Goal: Information Seeking & Learning: Learn about a topic

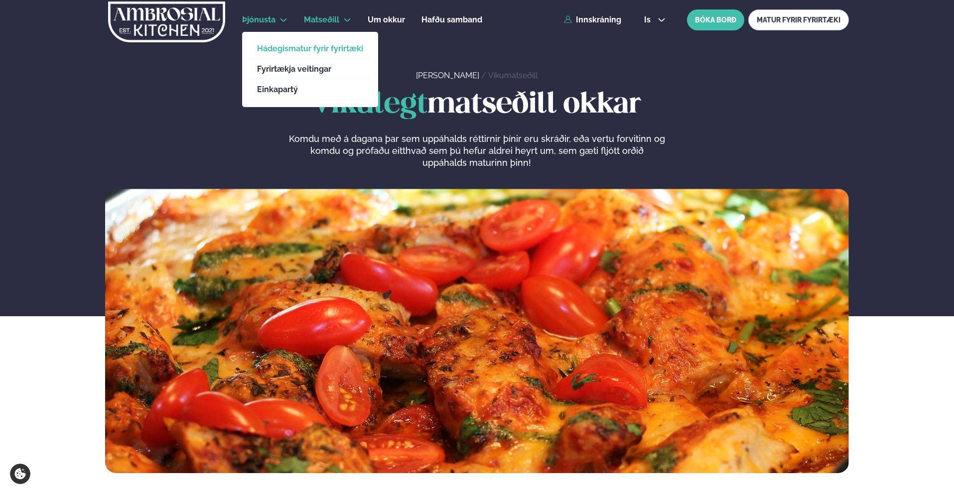
click at [288, 51] on link "Hádegismatur fyrir fyrirtæki" at bounding box center [310, 49] width 106 height 8
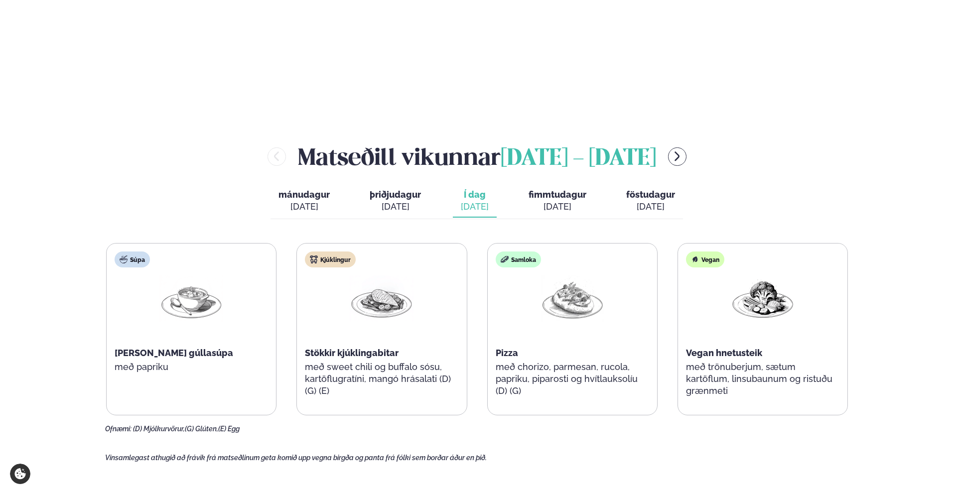
scroll to position [1094, 0]
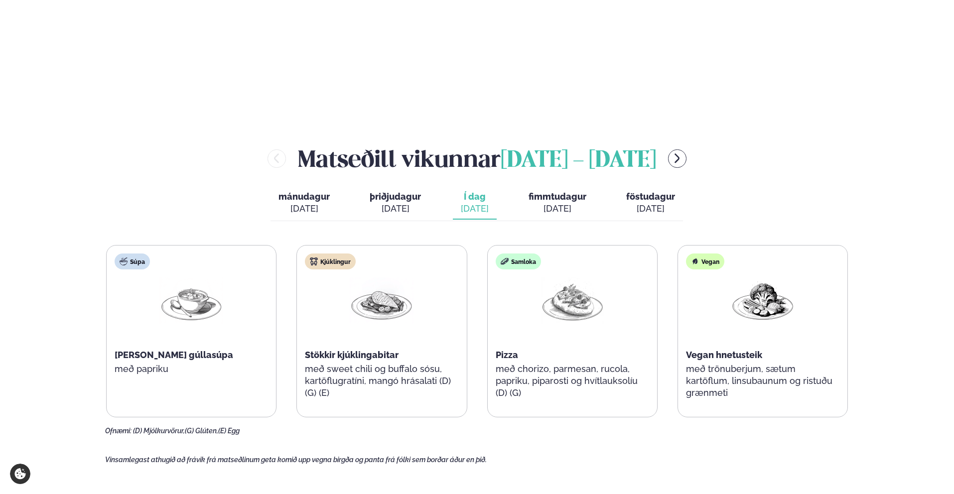
click at [668, 142] on div "[PERSON_NAME] [DATE] - [DATE]" at bounding box center [477, 158] width 744 height 32
click at [679, 152] on icon "menu-btn-right" at bounding box center [677, 158] width 12 height 12
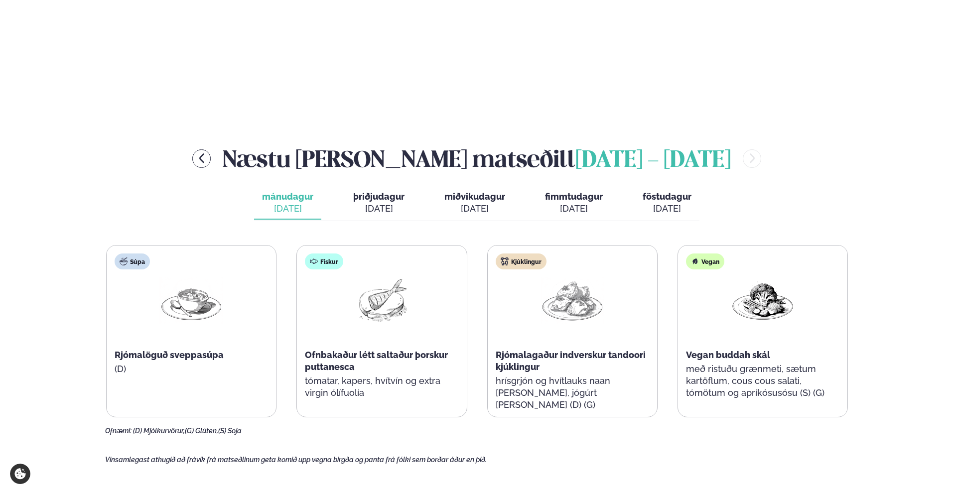
click at [390, 191] on span "þriðjudagur" at bounding box center [378, 196] width 51 height 10
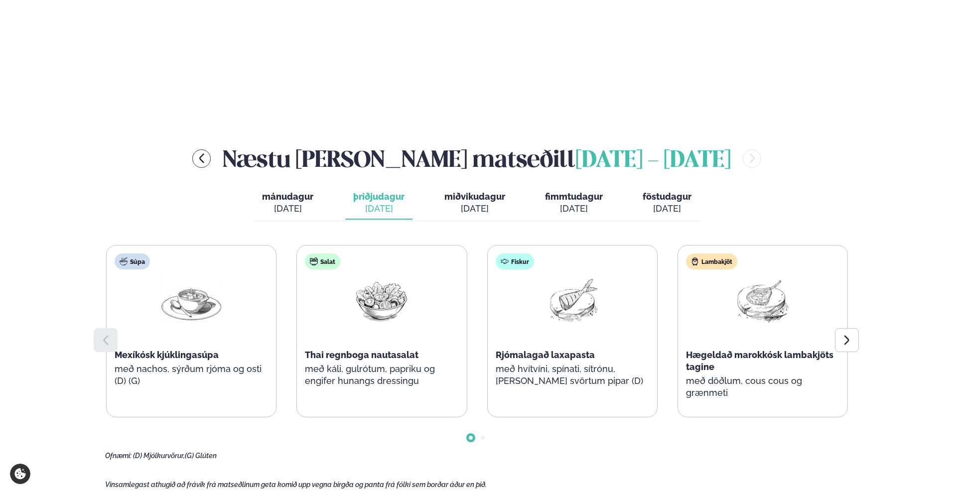
scroll to position [1094, 0]
click at [583, 350] on div "Rjómalagað laxapasta" at bounding box center [572, 356] width 153 height 12
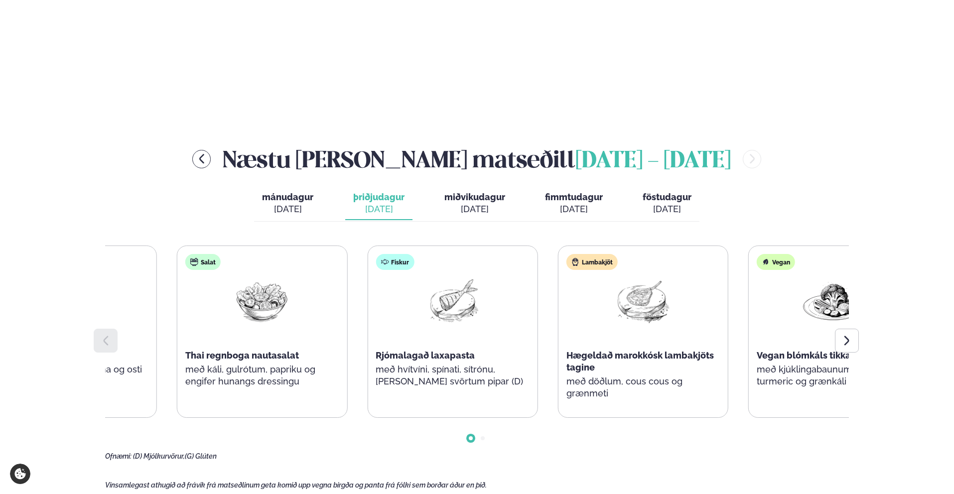
click at [440, 330] on div "Fiskur Rjómalagað laxapasta með hvítvíni, spínati, sítrónu, [PERSON_NAME] svört…" at bounding box center [452, 325] width 169 height 159
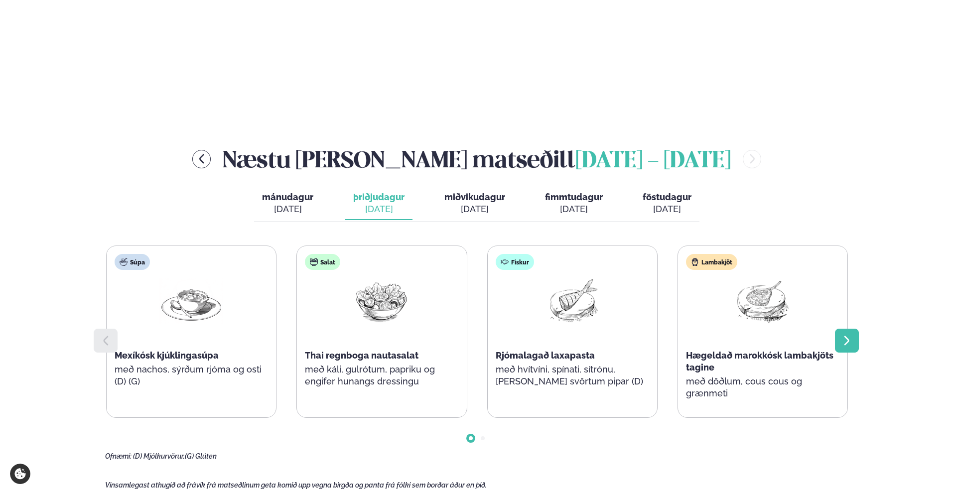
click at [848, 335] on icon at bounding box center [847, 341] width 12 height 12
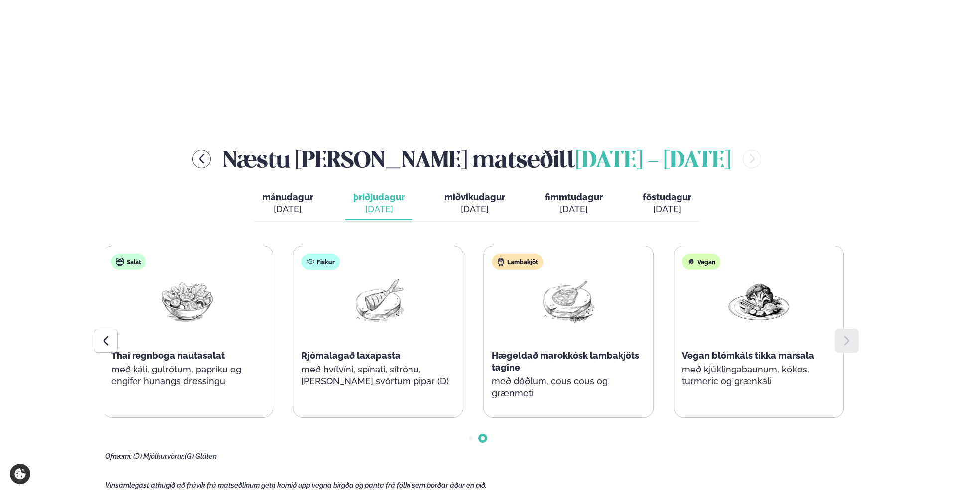
click at [531, 376] on p "með döðlum, cous cous og grænmeti" at bounding box center [568, 388] width 153 height 24
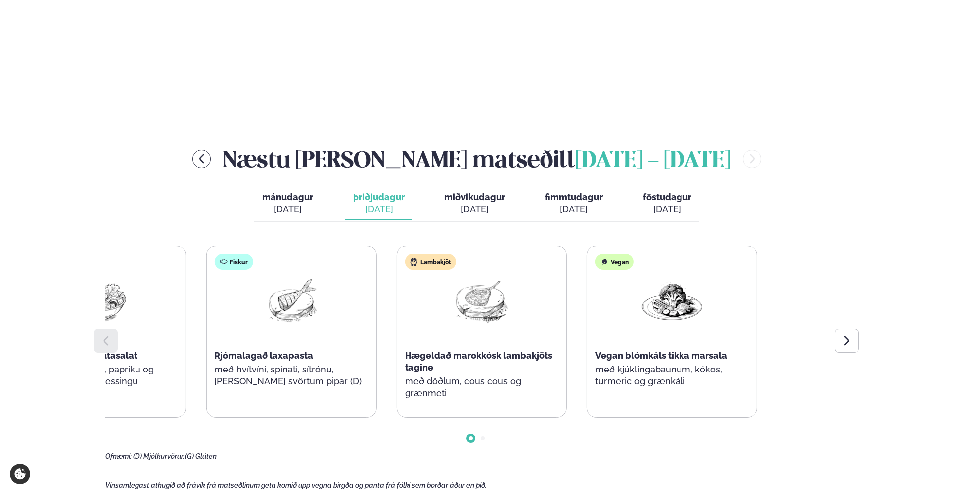
click at [227, 324] on div "Súpa Mexíkósk kjúklingasúpa með nachos, sýrðum rjóma og osti (D) (G) Salat Thai…" at bounding box center [196, 332] width 742 height 172
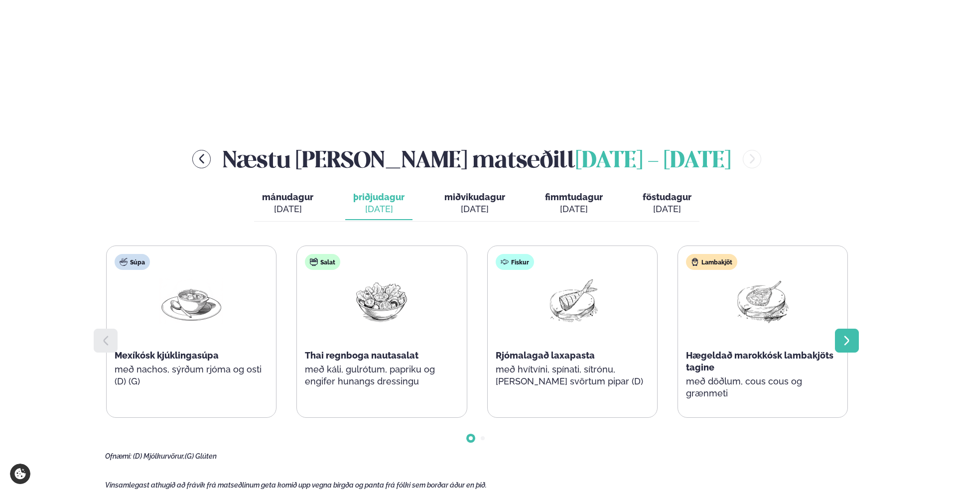
click at [853, 329] on div at bounding box center [847, 341] width 24 height 24
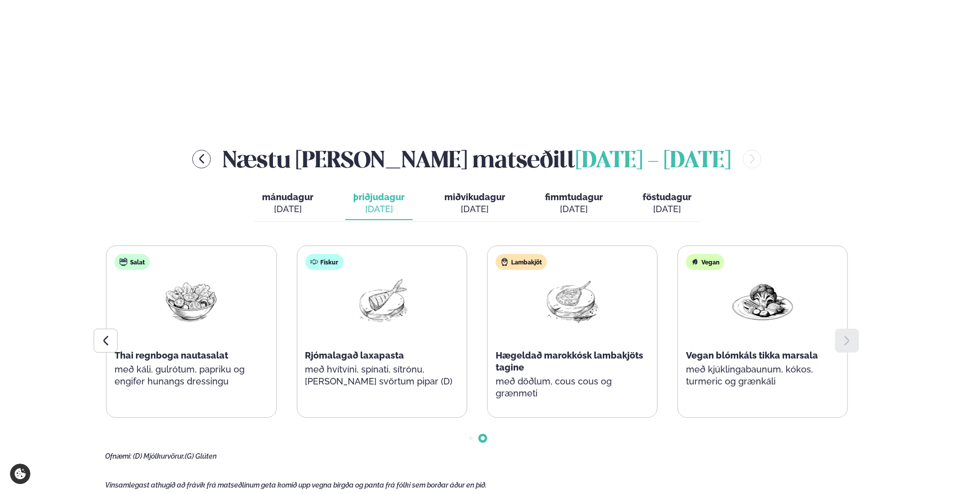
click at [582, 203] on div "[DATE]" at bounding box center [574, 209] width 58 height 12
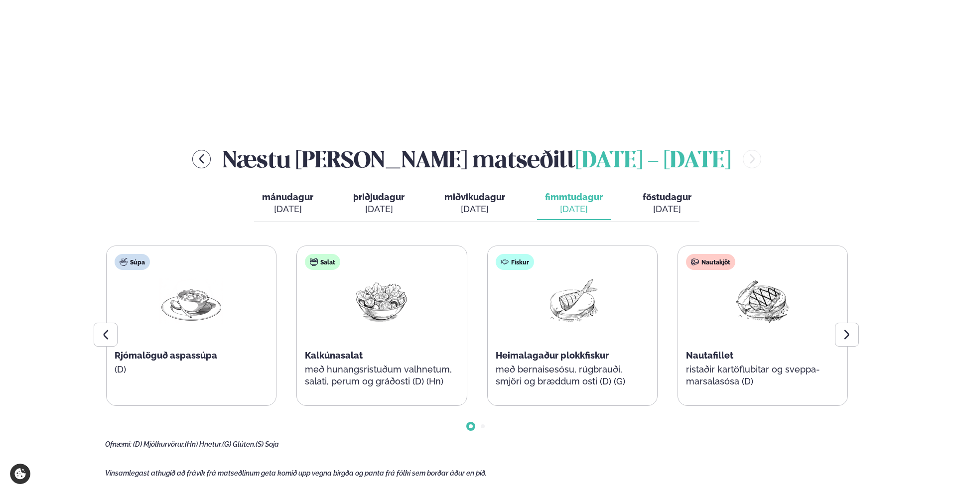
scroll to position [1132, 0]
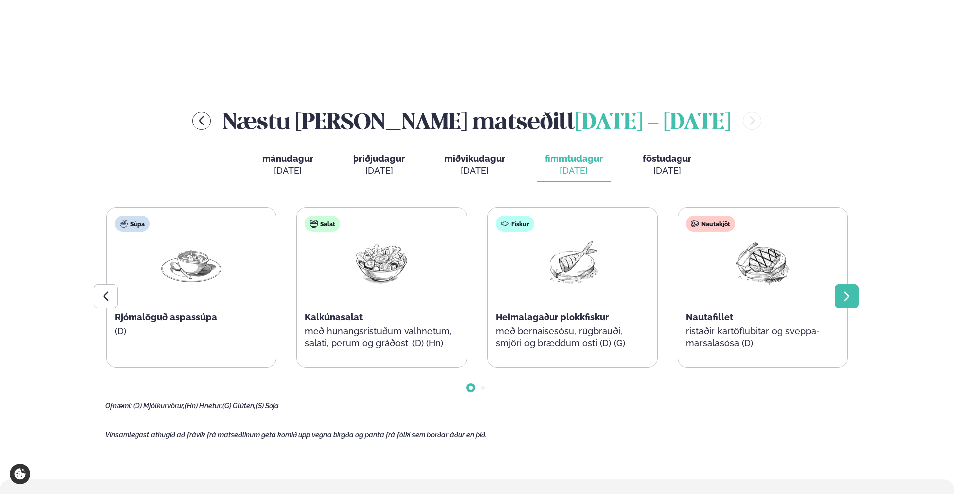
click at [846, 290] on icon at bounding box center [847, 296] width 12 height 12
